Goal: Task Accomplishment & Management: Manage account settings

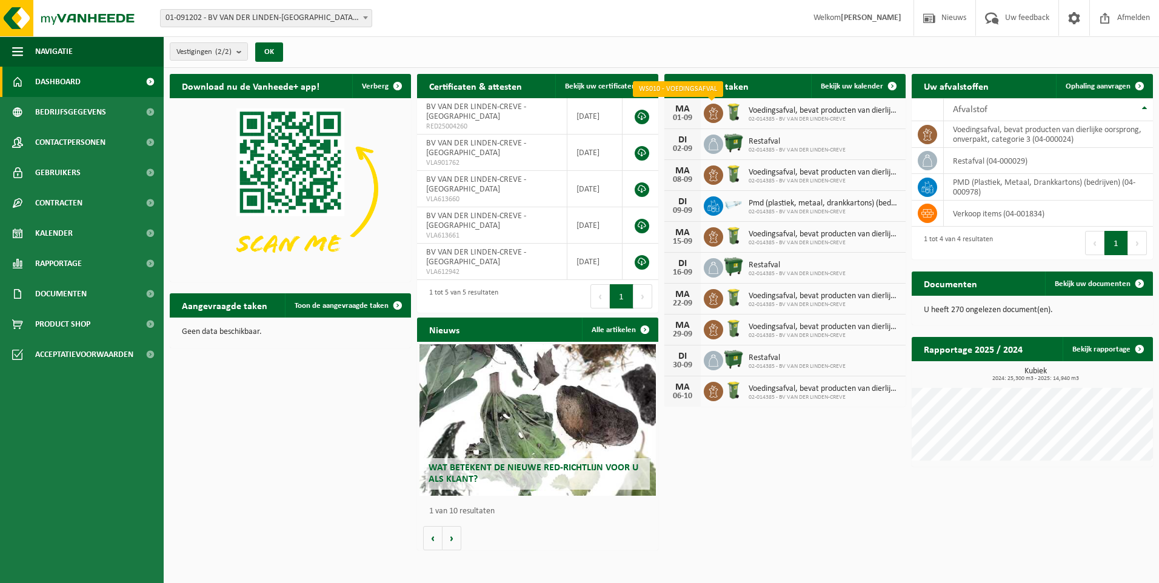
click at [708, 115] on icon at bounding box center [714, 113] width 12 height 12
click at [857, 86] on span "Bekijk uw kalender" at bounding box center [852, 86] width 62 height 8
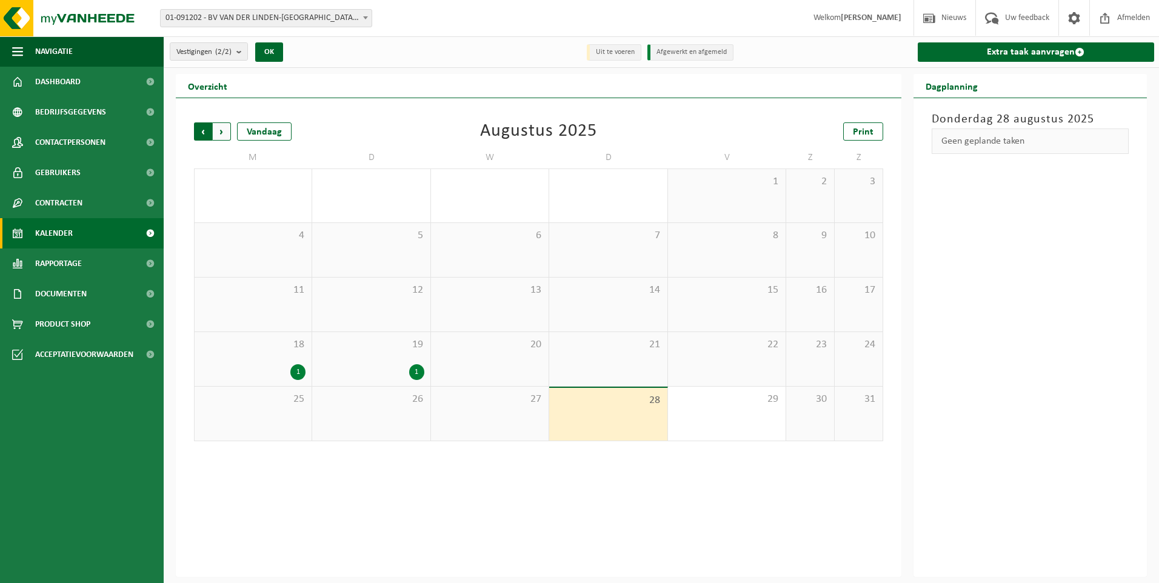
click at [229, 129] on span "Volgende" at bounding box center [222, 131] width 18 height 18
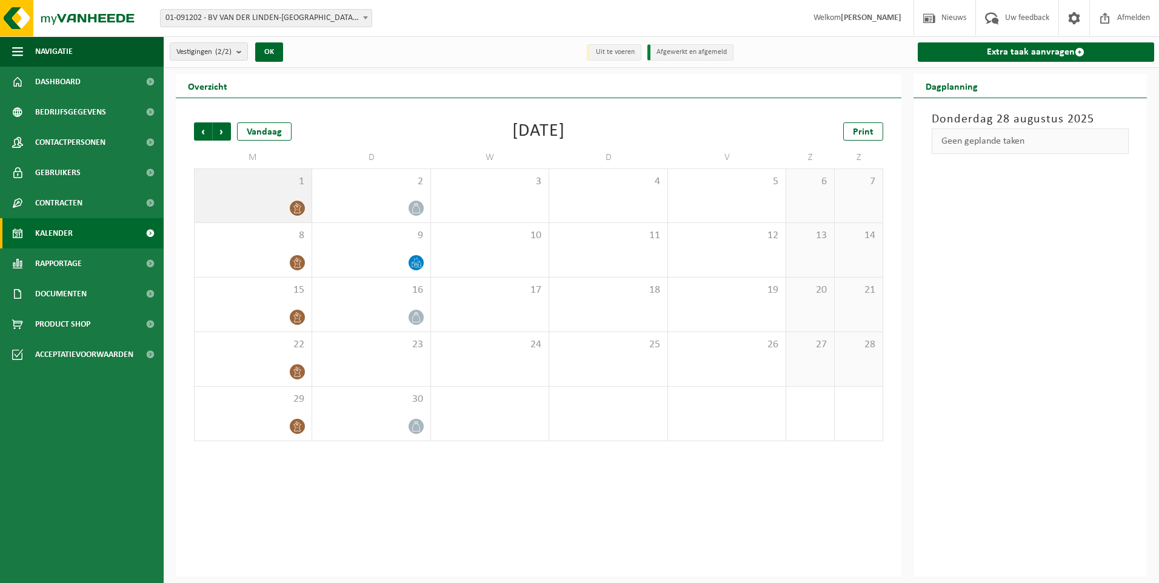
click at [297, 199] on div "1" at bounding box center [253, 195] width 117 height 53
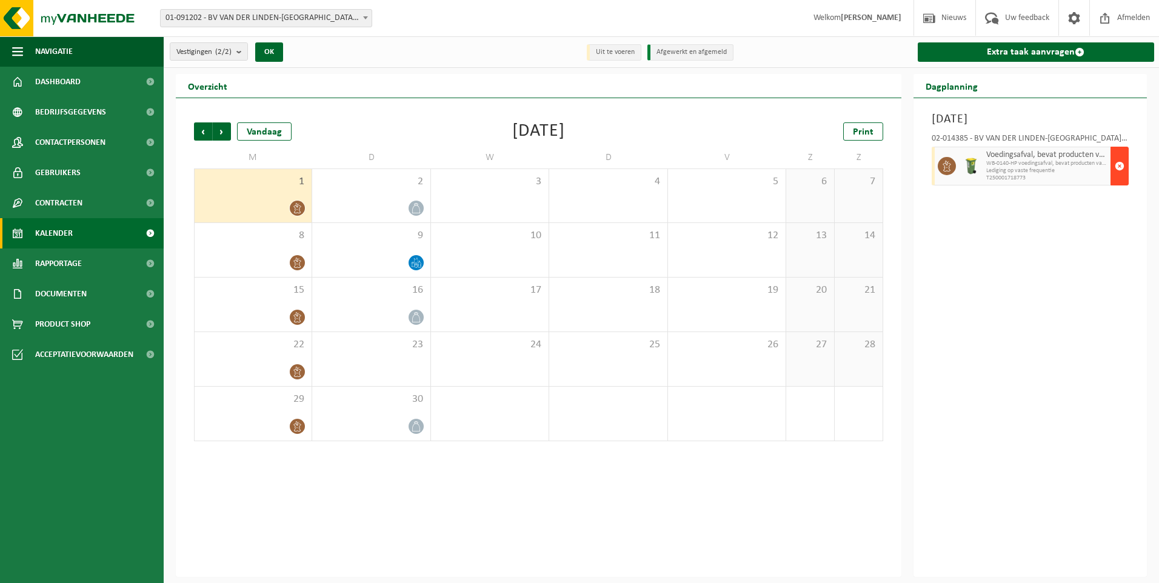
click at [1119, 165] on span "button" at bounding box center [1120, 166] width 10 height 24
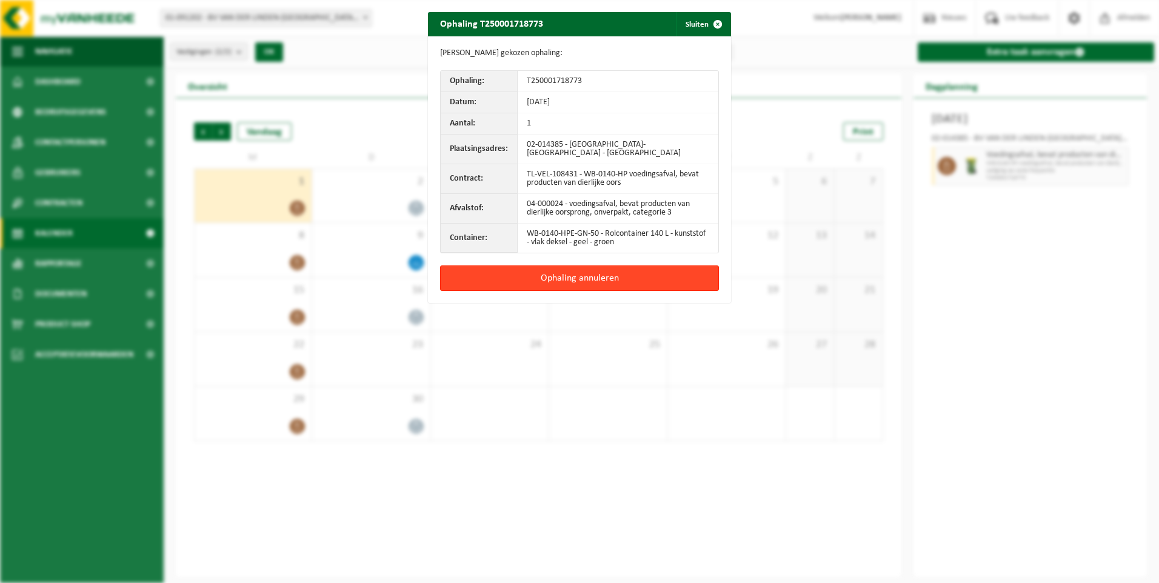
click at [616, 276] on button "Ophaling annuleren" at bounding box center [579, 278] width 279 height 25
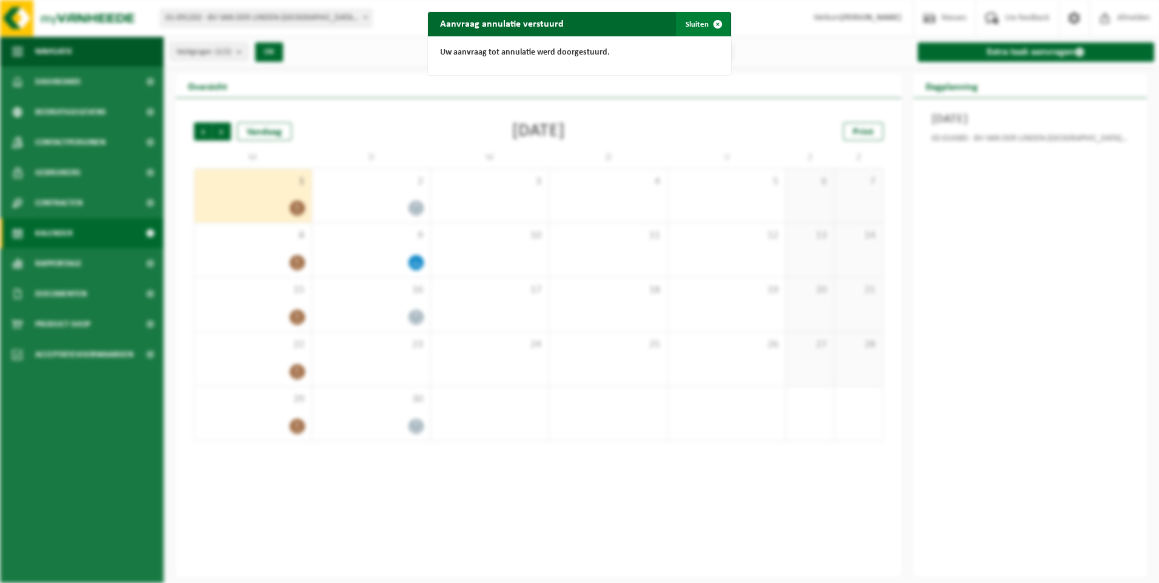
click at [711, 27] on span "button" at bounding box center [718, 24] width 24 height 24
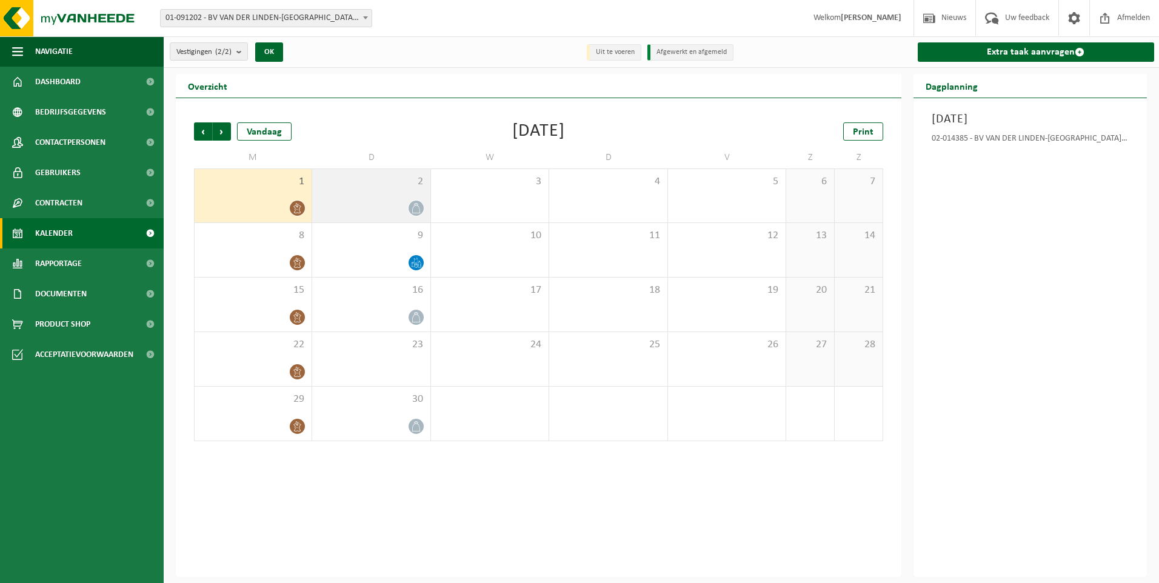
click at [408, 180] on span "2" at bounding box center [370, 181] width 105 height 13
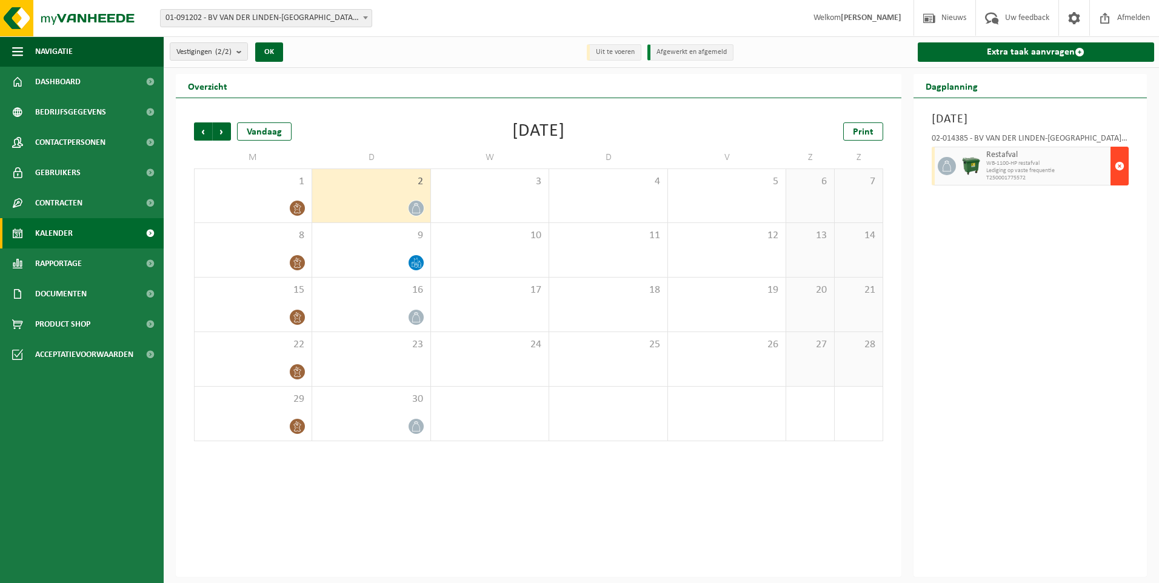
click at [1114, 164] on button "button" at bounding box center [1120, 166] width 18 height 39
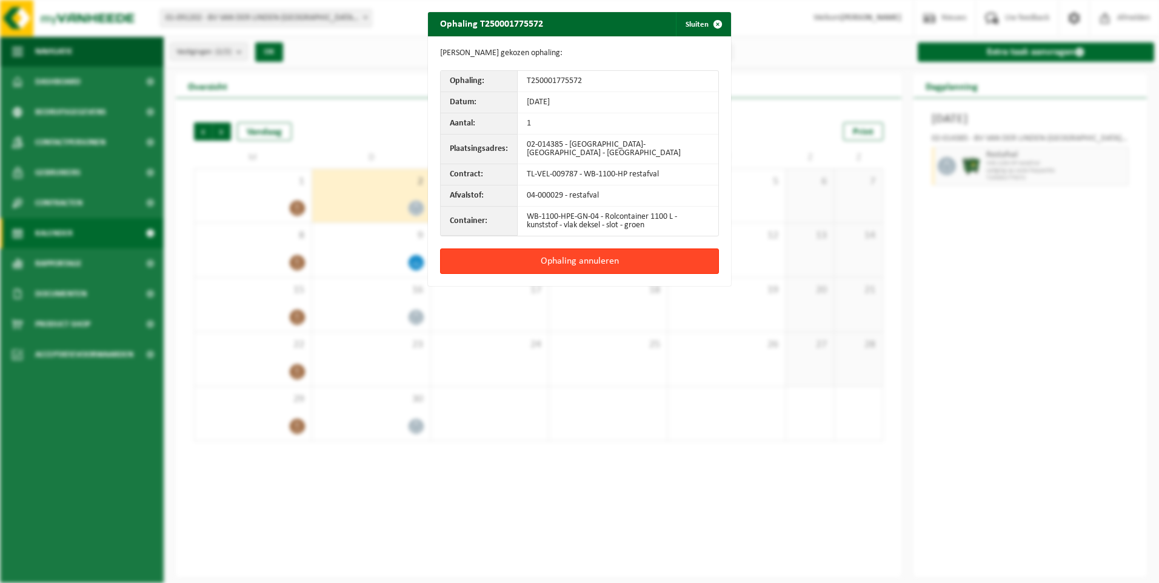
click at [654, 253] on button "Ophaling annuleren" at bounding box center [579, 261] width 279 height 25
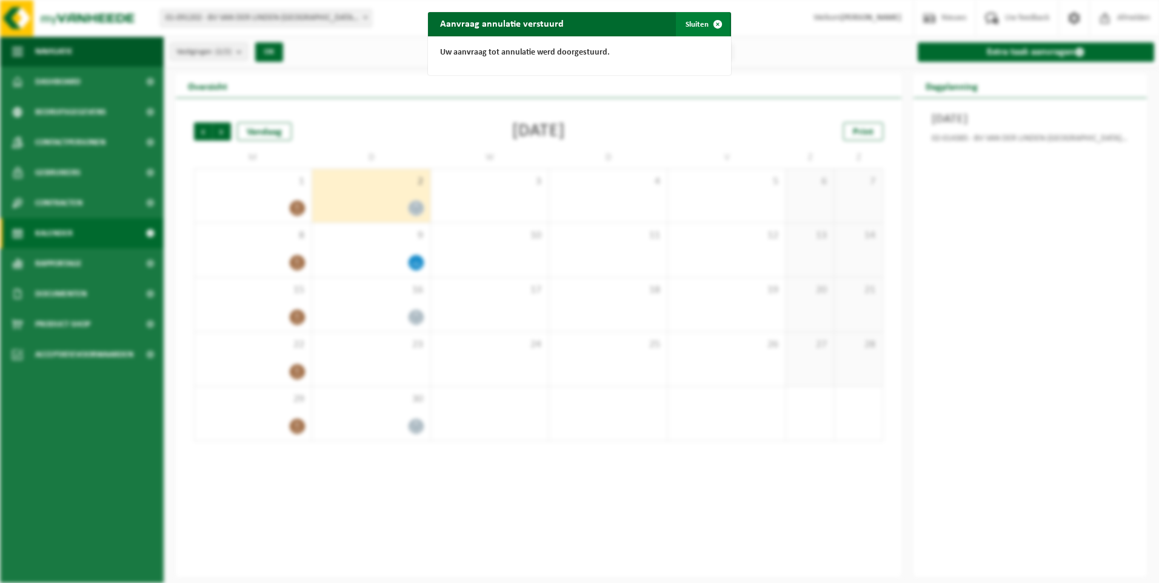
click at [715, 24] on span "button" at bounding box center [718, 24] width 24 height 24
